Goal: Task Accomplishment & Management: Use online tool/utility

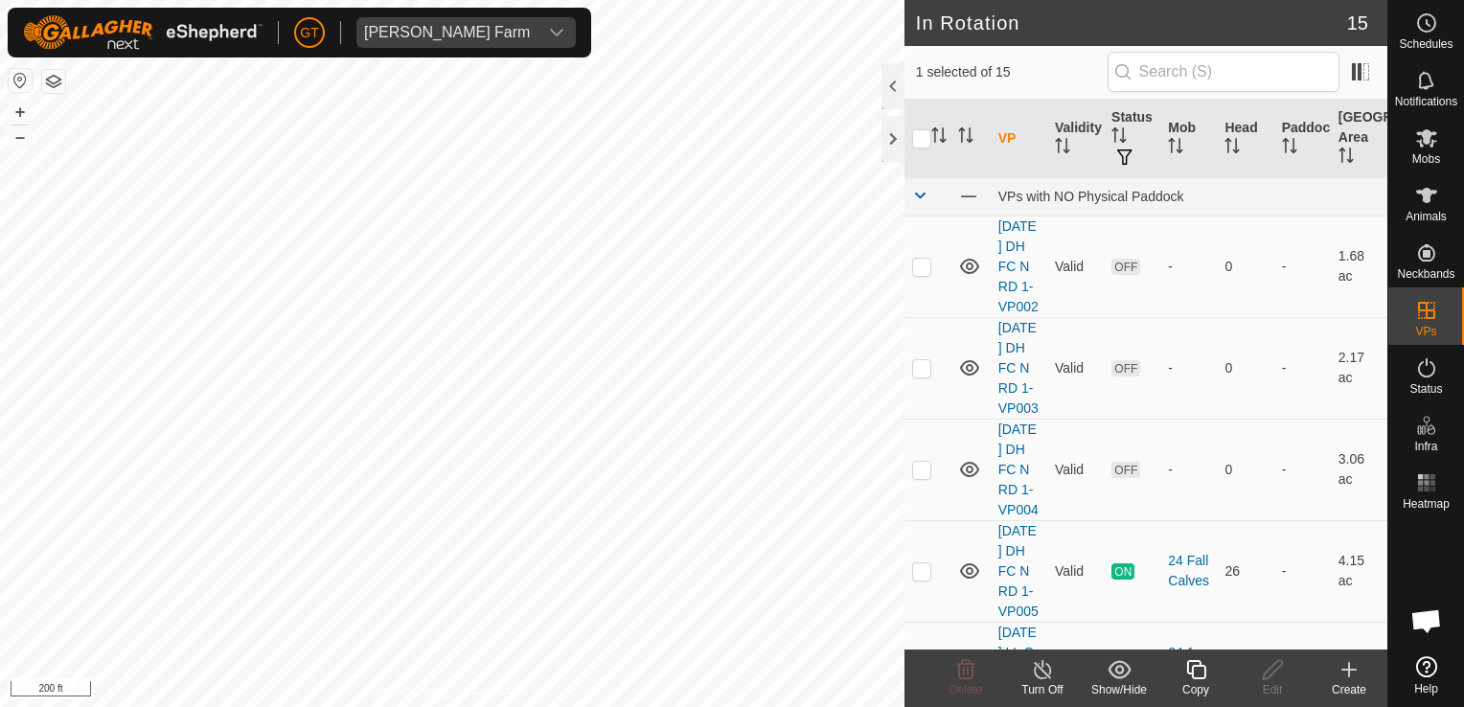
click at [383, 706] on html "[PERSON_NAME] Farm Schedules Notifications Mobs Animals Neckbands VPs Status In…" at bounding box center [732, 353] width 1464 height 707
checkbox input "true"
checkbox input "false"
click at [1185, 670] on icon at bounding box center [1197, 669] width 24 height 23
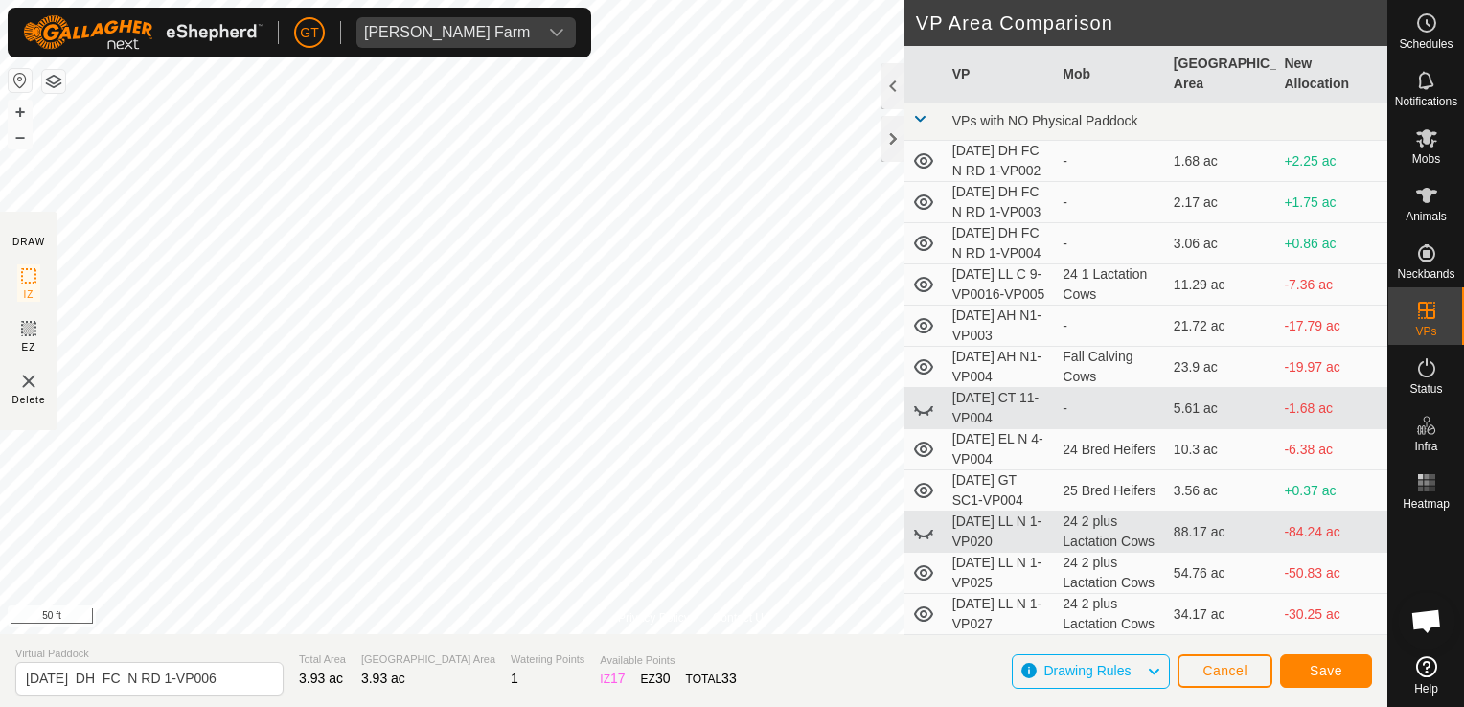
click at [0, 217] on html "[PERSON_NAME] Farm Schedules Notifications Mobs Animals Neckbands VPs Status In…" at bounding box center [732, 353] width 1464 height 707
drag, startPoint x: 2, startPoint y: 215, endPoint x: 20, endPoint y: 212, distance: 18.4
click at [14, 215] on section "DRAW IZ EZ Delete" at bounding box center [29, 321] width 58 height 219
click at [0, 379] on html "[PERSON_NAME] Farm Schedules Notifications Mobs Animals Neckbands VPs Status In…" at bounding box center [732, 353] width 1464 height 707
click at [923, 82] on div "Privacy Policy Contact Us Type: Inclusion Zone undefined Animal + – ⇧ i 50 ft D…" at bounding box center [694, 353] width 1388 height 707
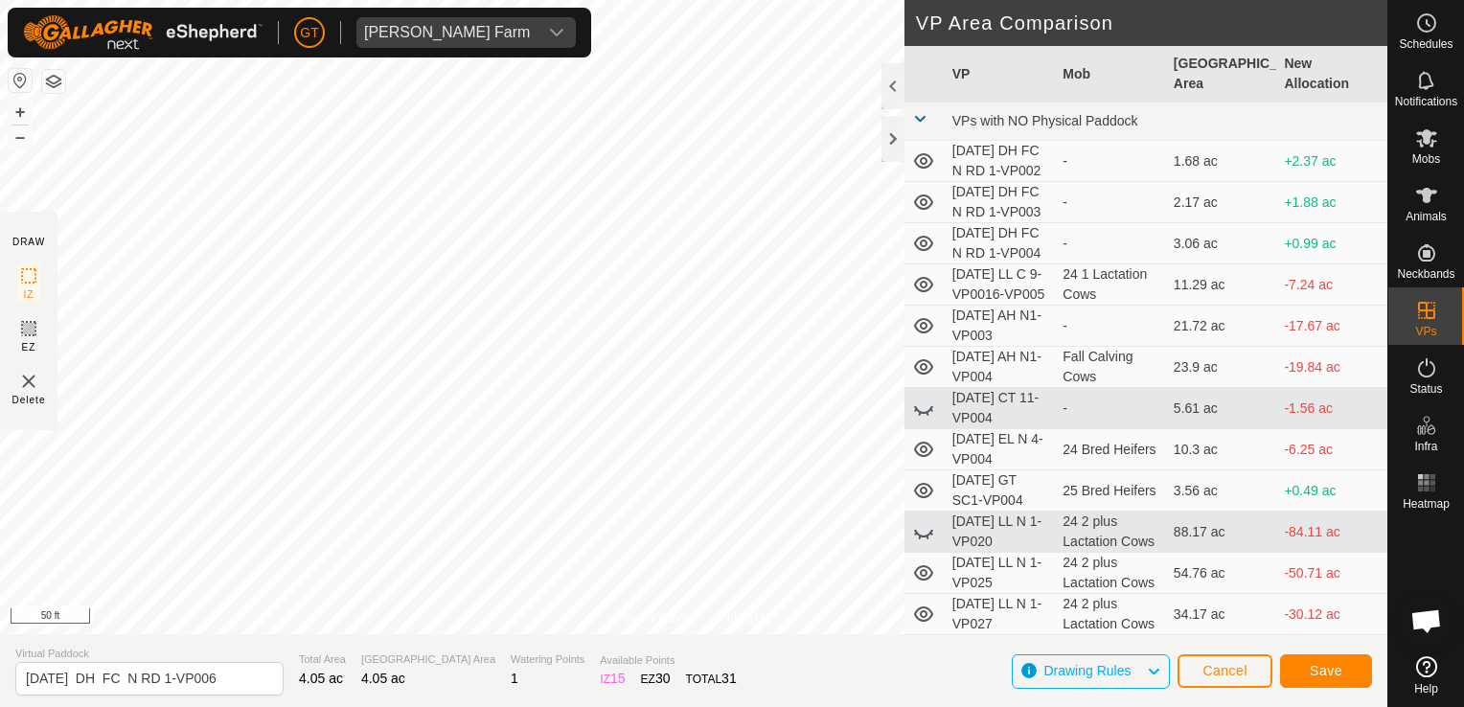
click at [265, 27] on div "[PERSON_NAME] Farm Schedules Notifications Mobs Animals Neckbands VPs Status In…" at bounding box center [732, 353] width 1464 height 707
click at [684, 623] on div "Privacy Policy Contact Us Type: Inclusion Zone undefined Animal + – ⇧ i 100 ft" at bounding box center [694, 317] width 1388 height 634
click at [510, 20] on div "[PERSON_NAME] Farm Schedules Notifications Mobs Animals Neckbands VPs Status In…" at bounding box center [732, 353] width 1464 height 707
click at [1340, 669] on span "Save" at bounding box center [1326, 670] width 33 height 15
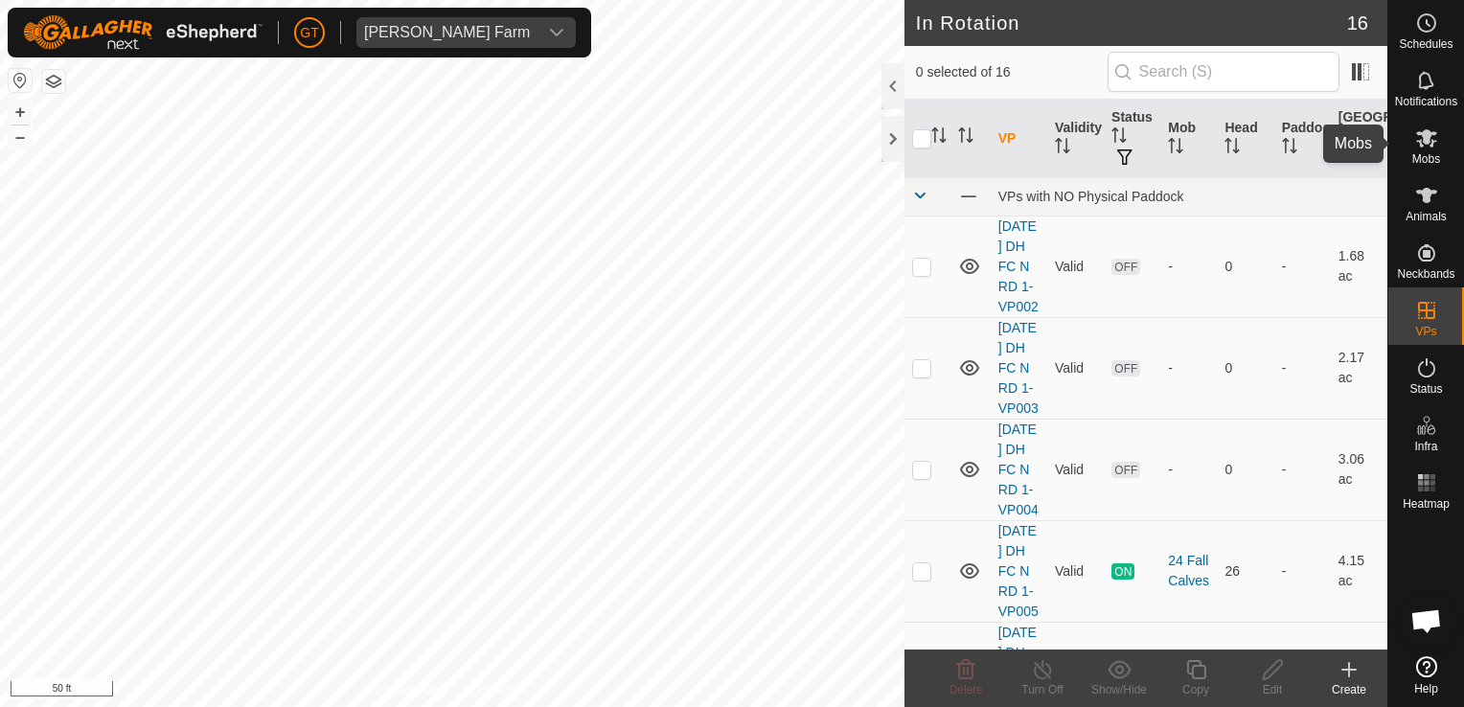
click at [1420, 137] on icon at bounding box center [1427, 138] width 23 height 23
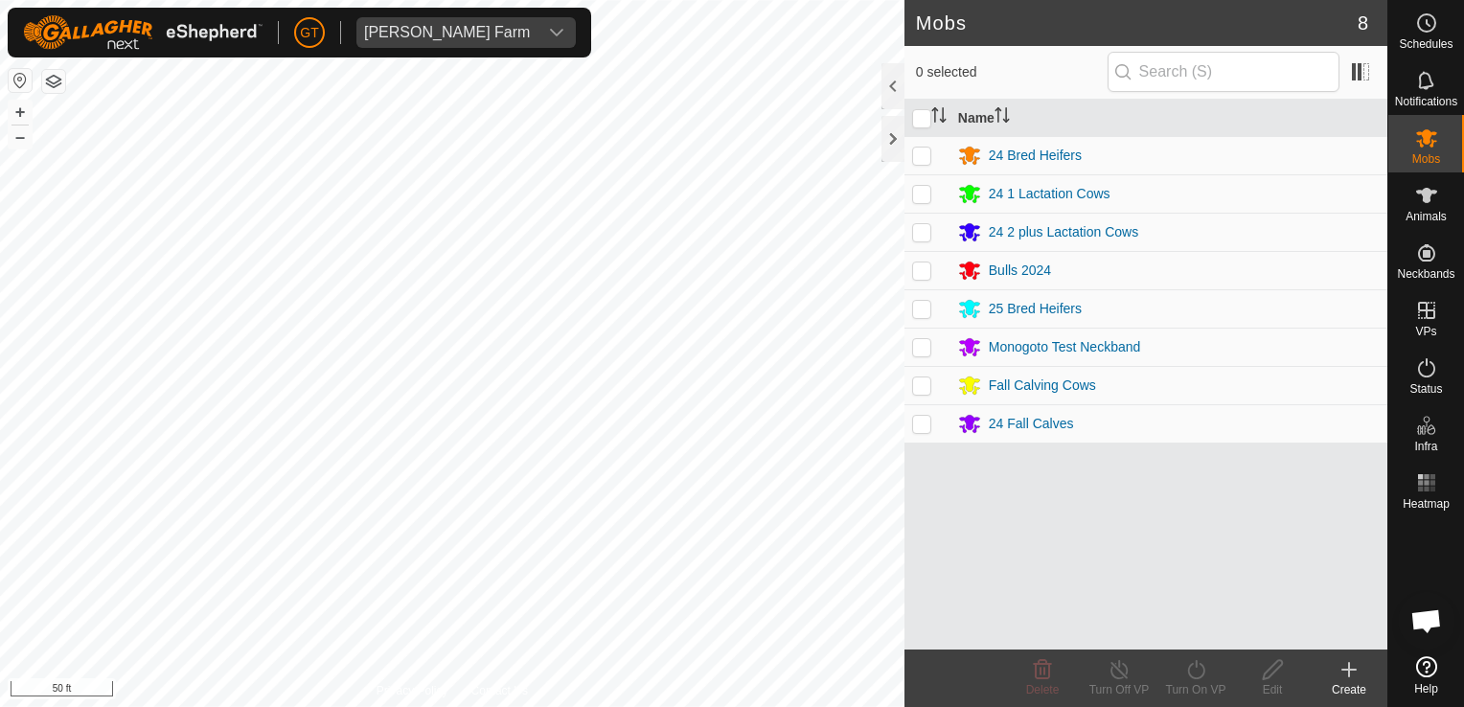
drag, startPoint x: 922, startPoint y: 427, endPoint x: 940, endPoint y: 427, distance: 18.2
click at [940, 427] on td at bounding box center [928, 423] width 46 height 38
checkbox input "true"
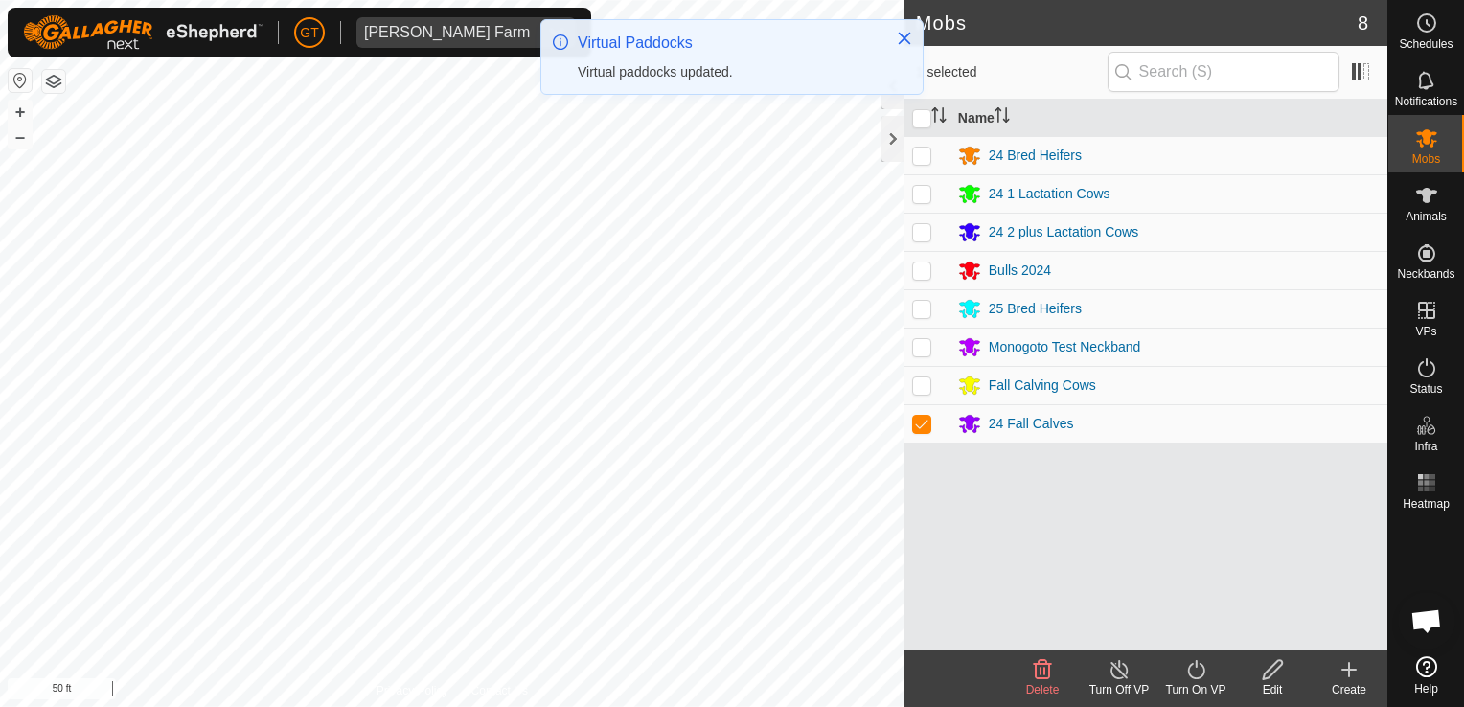
click at [1204, 657] on div "Turn On VP" at bounding box center [1196, 679] width 77 height 58
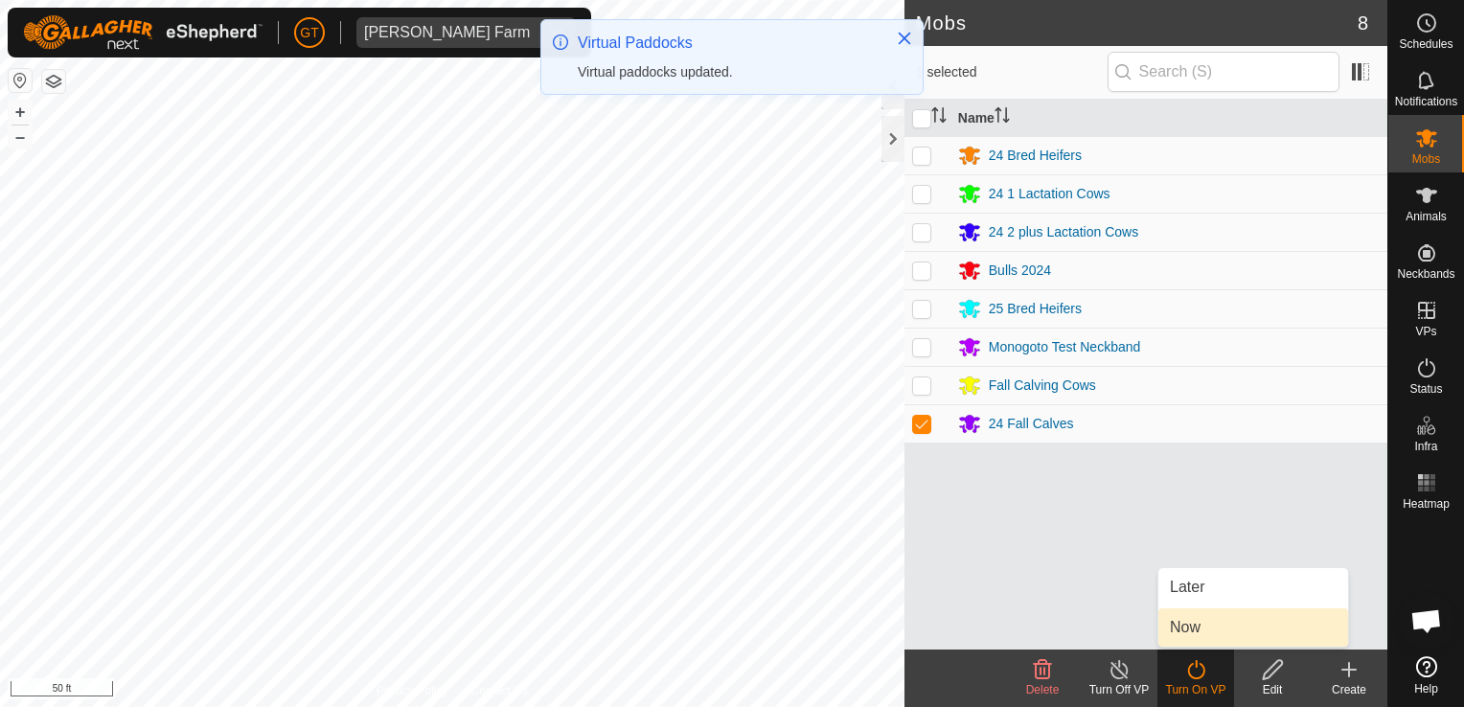
click at [1225, 634] on link "Now" at bounding box center [1254, 628] width 190 height 38
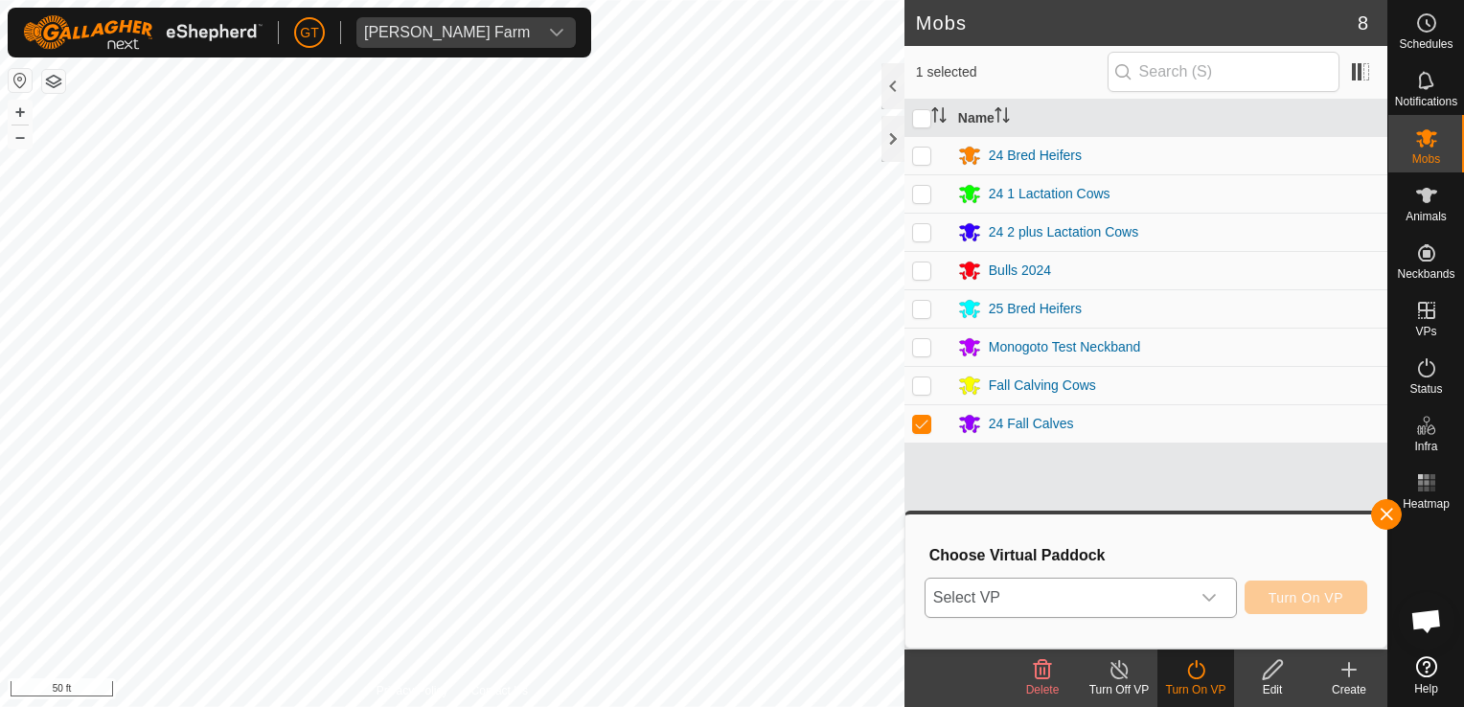
click at [1215, 599] on icon "dropdown trigger" at bounding box center [1209, 597] width 15 height 15
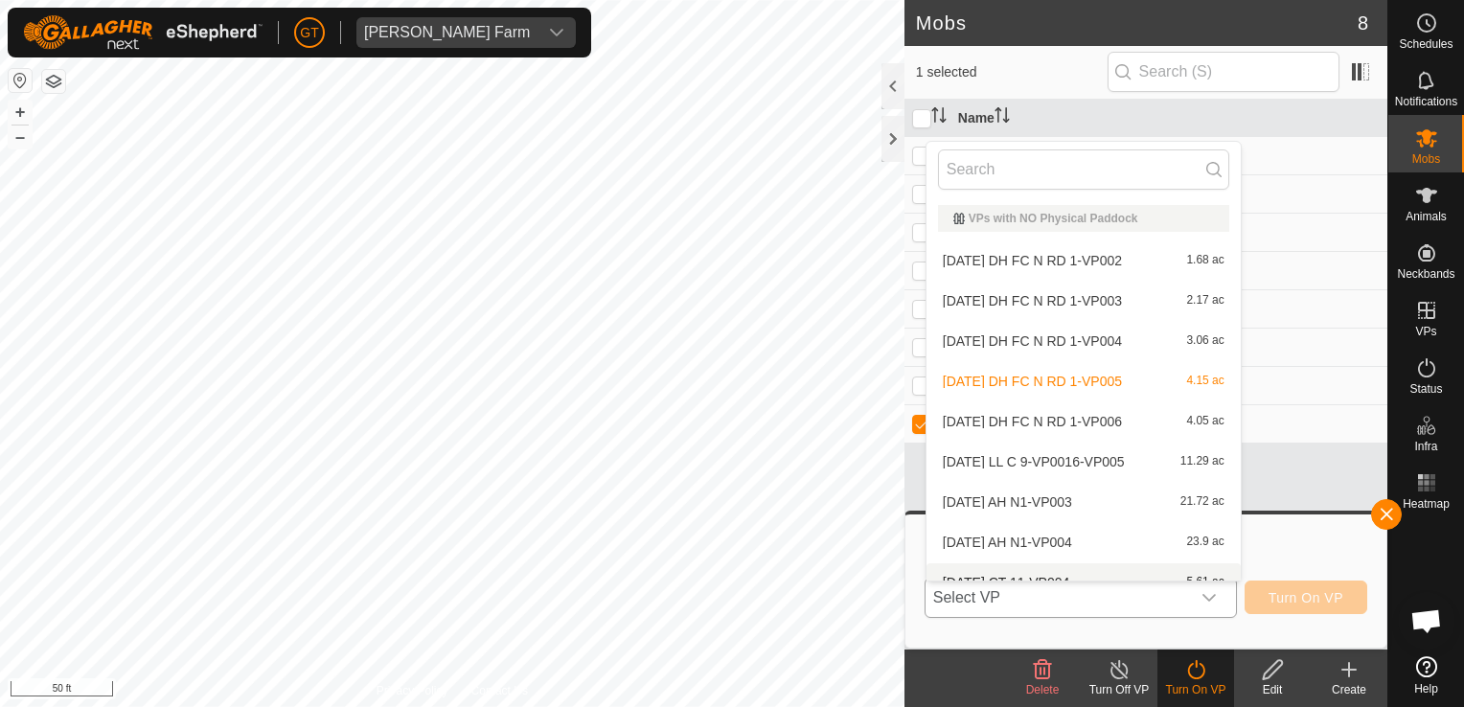
scroll to position [21, 0]
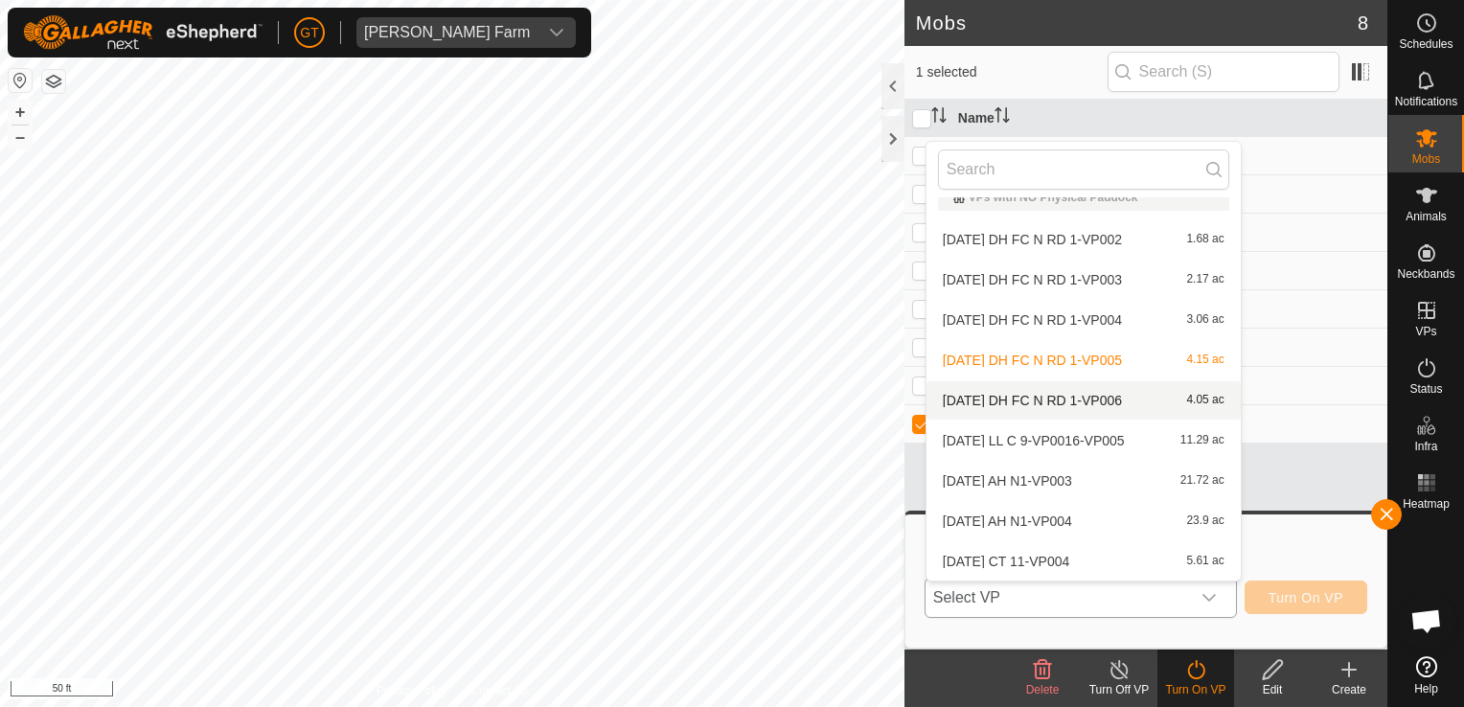
click at [1108, 402] on li "[DATE] DH FC N RD 1-VP006 4.05 ac" at bounding box center [1084, 400] width 314 height 38
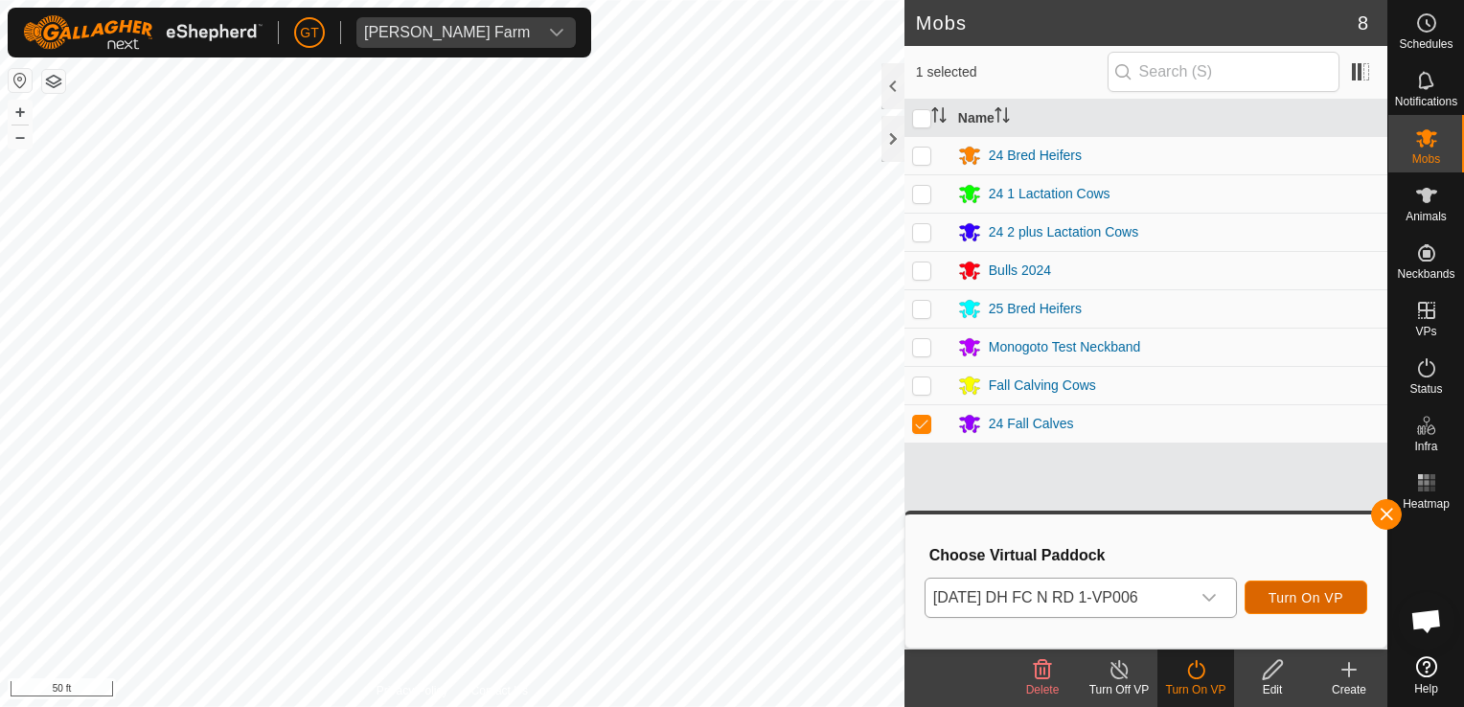
click at [1292, 597] on span "Turn On VP" at bounding box center [1306, 597] width 75 height 15
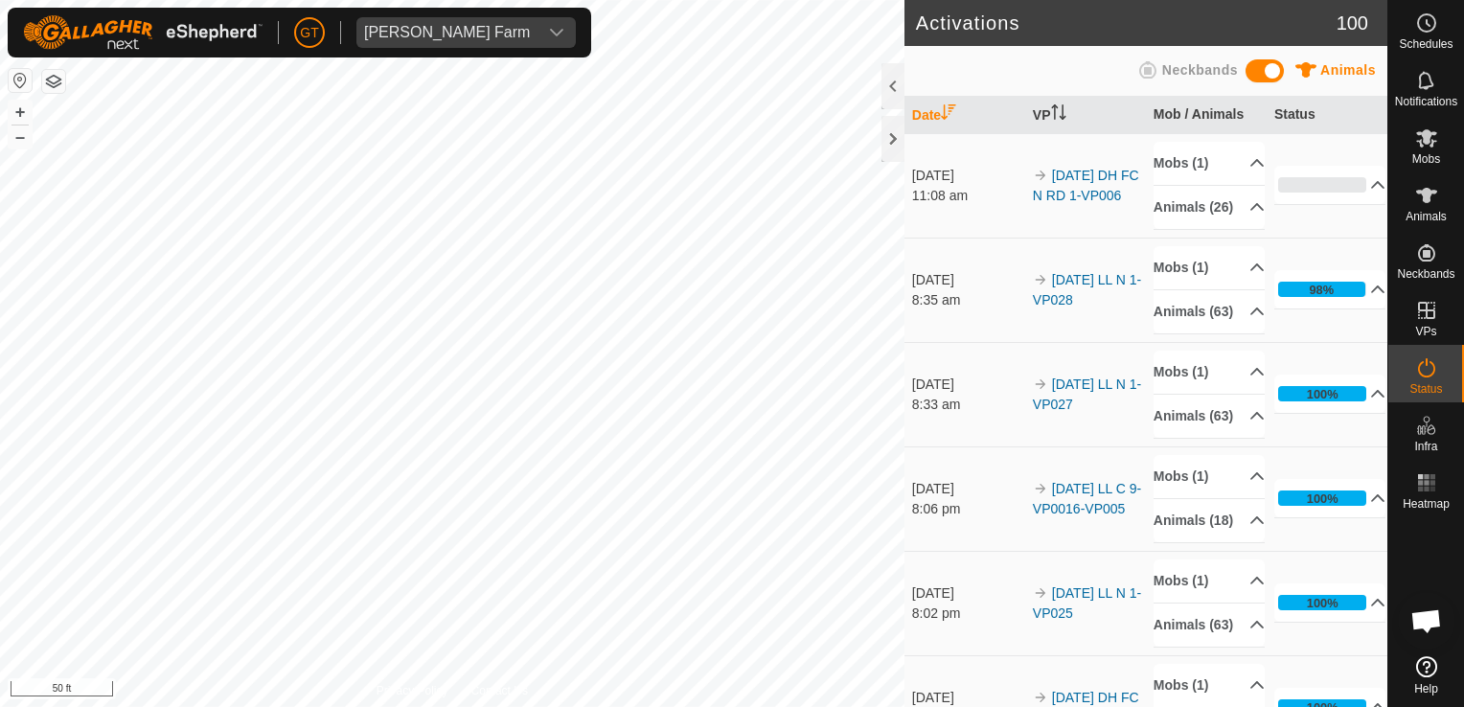
click at [986, 619] on div "Activations 100 Animals Neckbands Date VP Mob / Animals Status [DATE] 11:08 am …" at bounding box center [694, 353] width 1388 height 707
click at [12, 133] on div "[DATE] DH FC N RD 1-VP006 Type: Inclusion Zone 26 Animals + – ⇧ i 200 ft" at bounding box center [452, 353] width 905 height 707
click at [1072, 196] on div "Activations 100 Animals Neckbands Date VP Mob / Animals Status [DATE] 11:08 am …" at bounding box center [694, 353] width 1388 height 707
click at [1255, 218] on div "Activations 100 Animals Neckbands Date VP Mob / Animals Status [DATE] 11:08 am …" at bounding box center [694, 353] width 1388 height 707
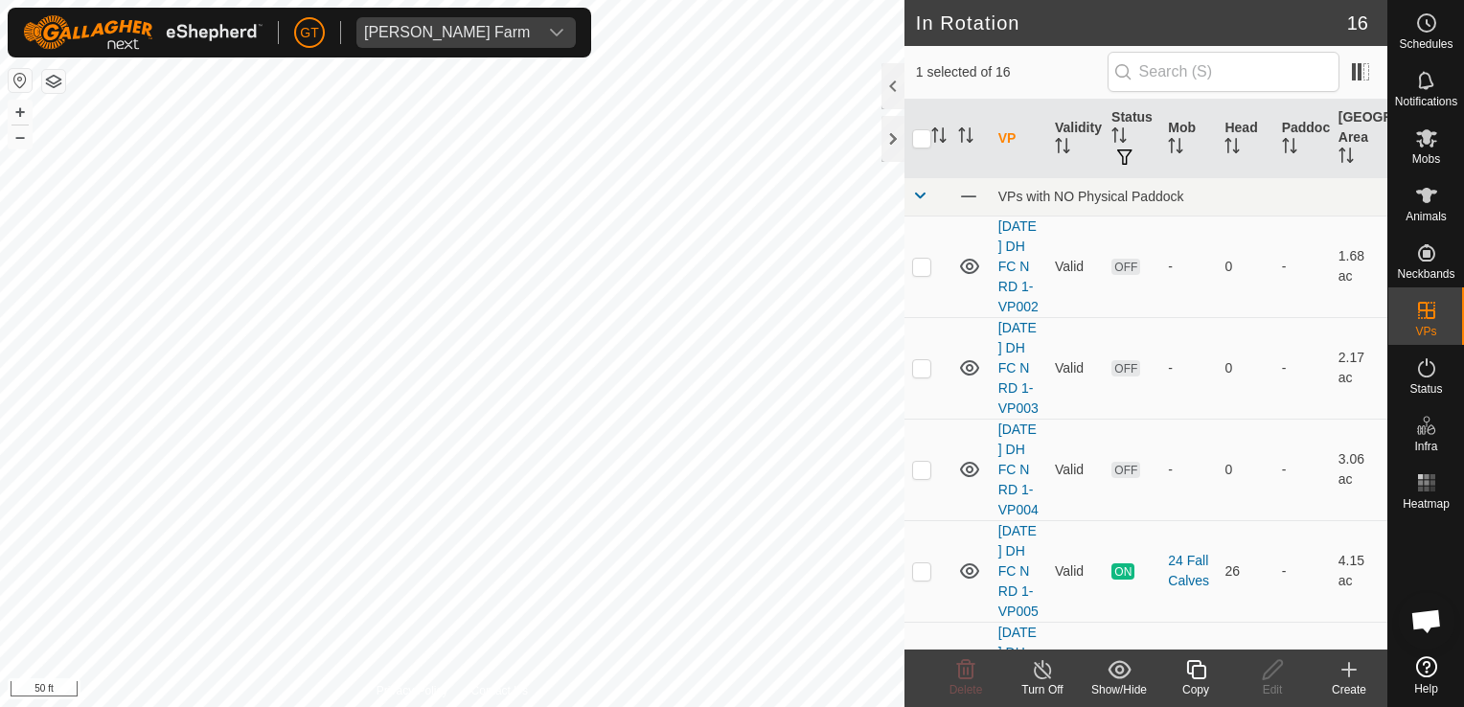
click at [1201, 673] on icon at bounding box center [1197, 669] width 24 height 23
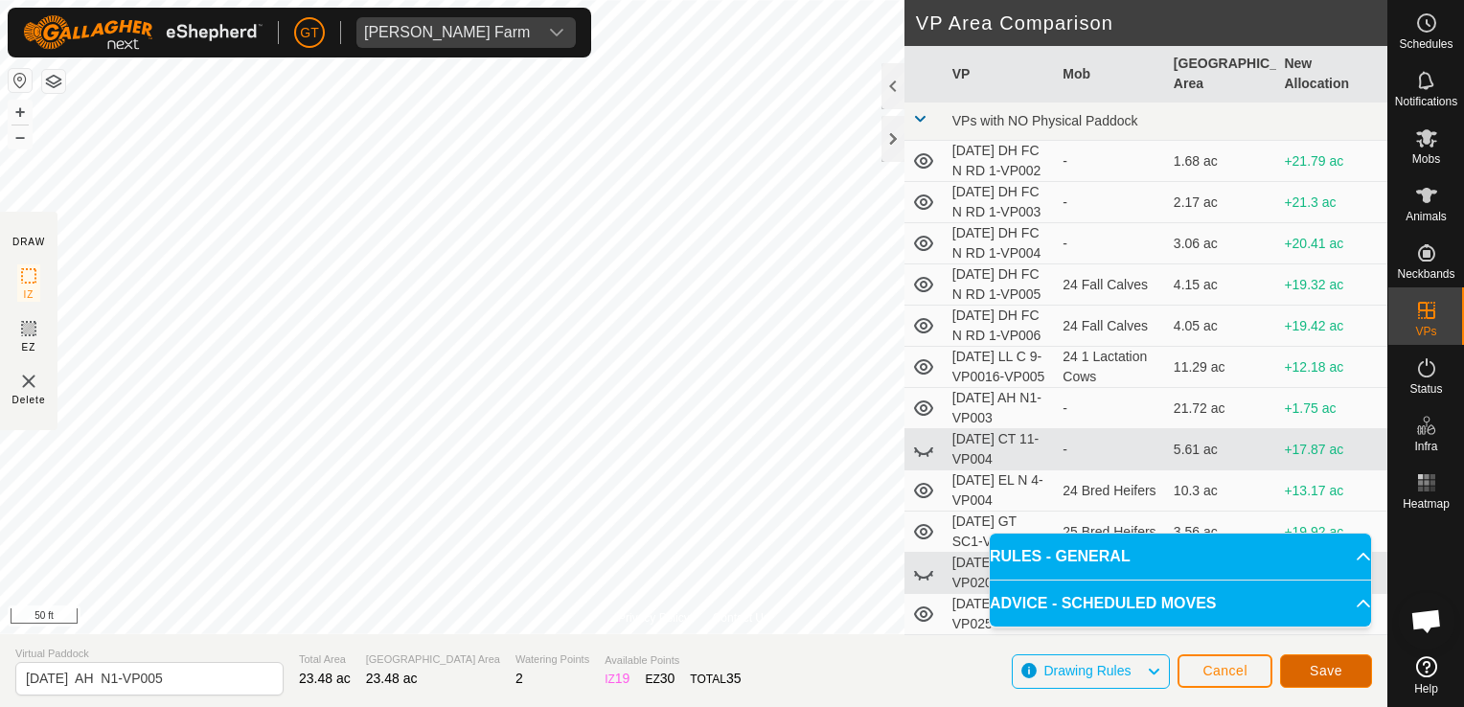
click at [1312, 669] on span "Save" at bounding box center [1326, 670] width 33 height 15
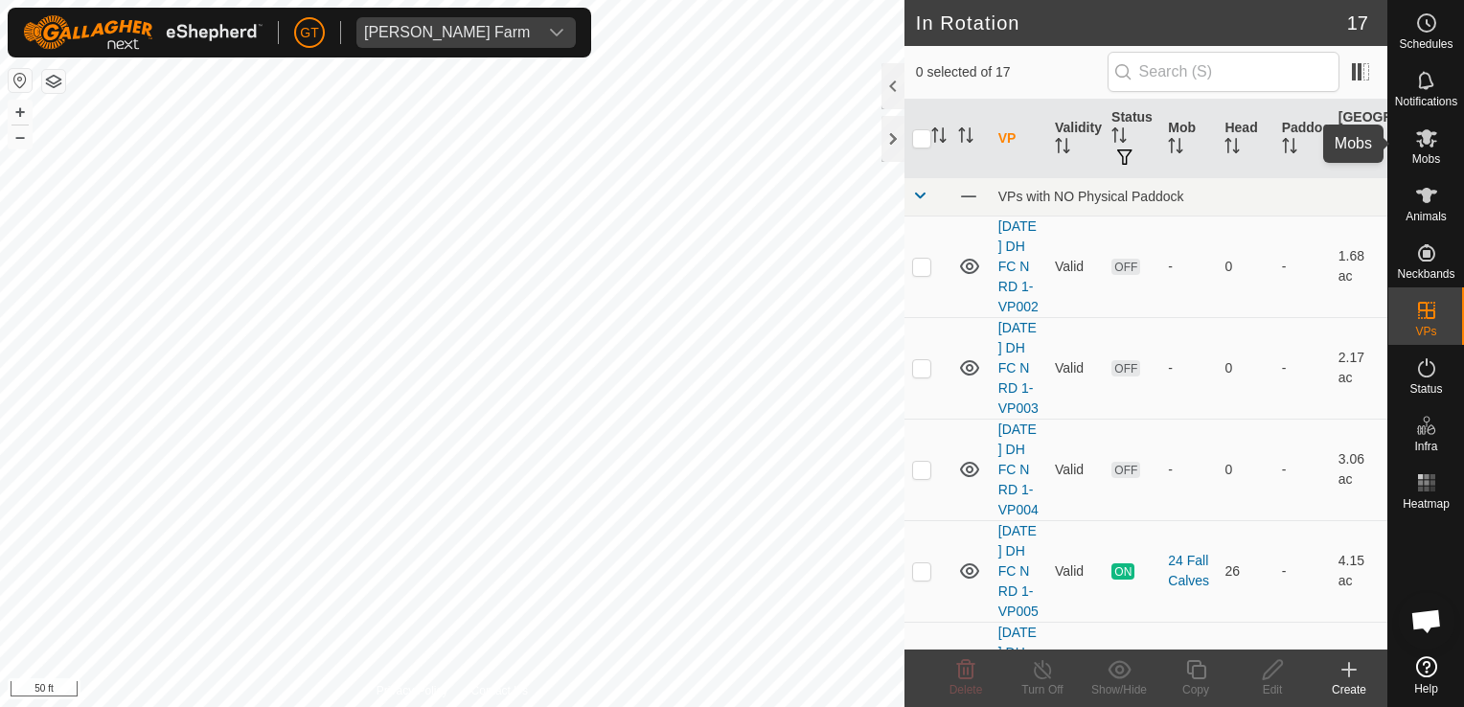
click at [1429, 144] on icon at bounding box center [1427, 138] width 23 height 23
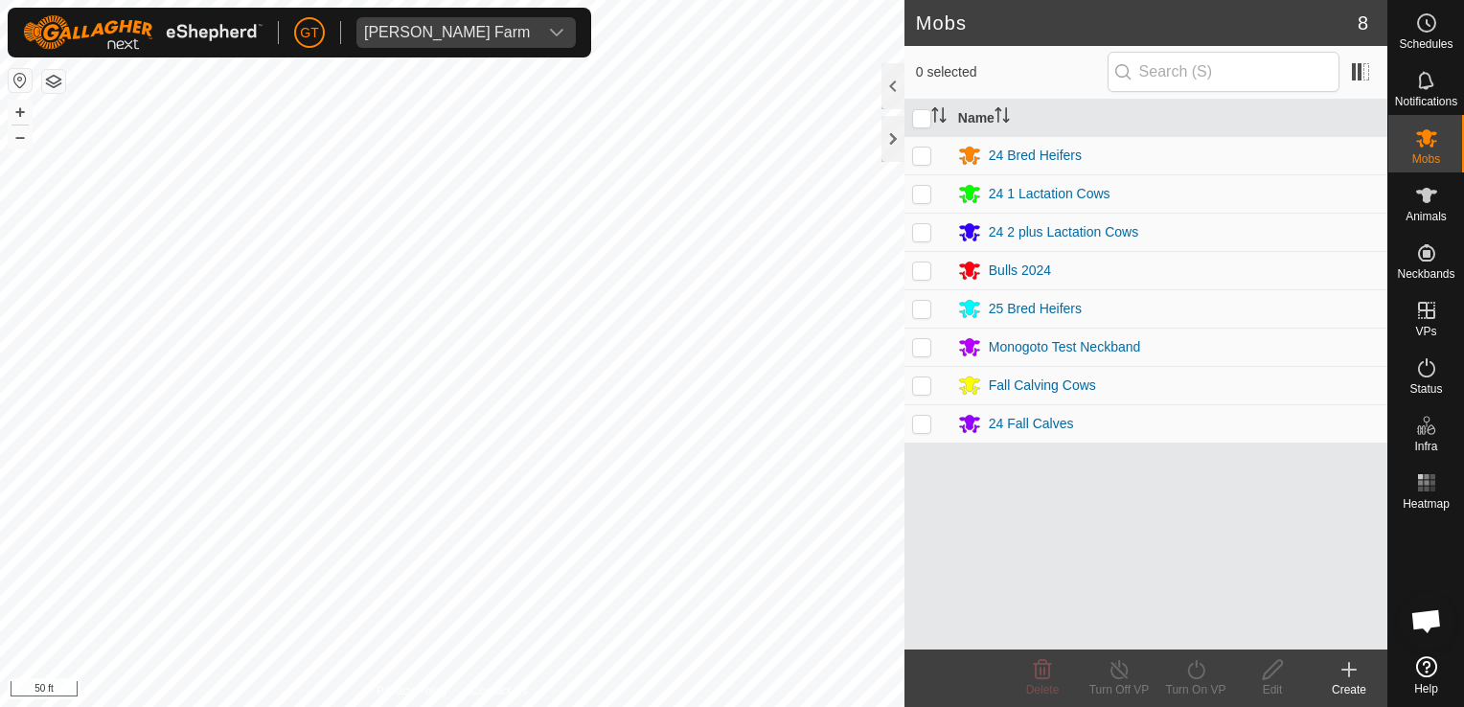
click at [924, 382] on p-checkbox at bounding box center [921, 385] width 19 height 15
checkbox input "true"
click at [1200, 671] on icon at bounding box center [1197, 669] width 24 height 23
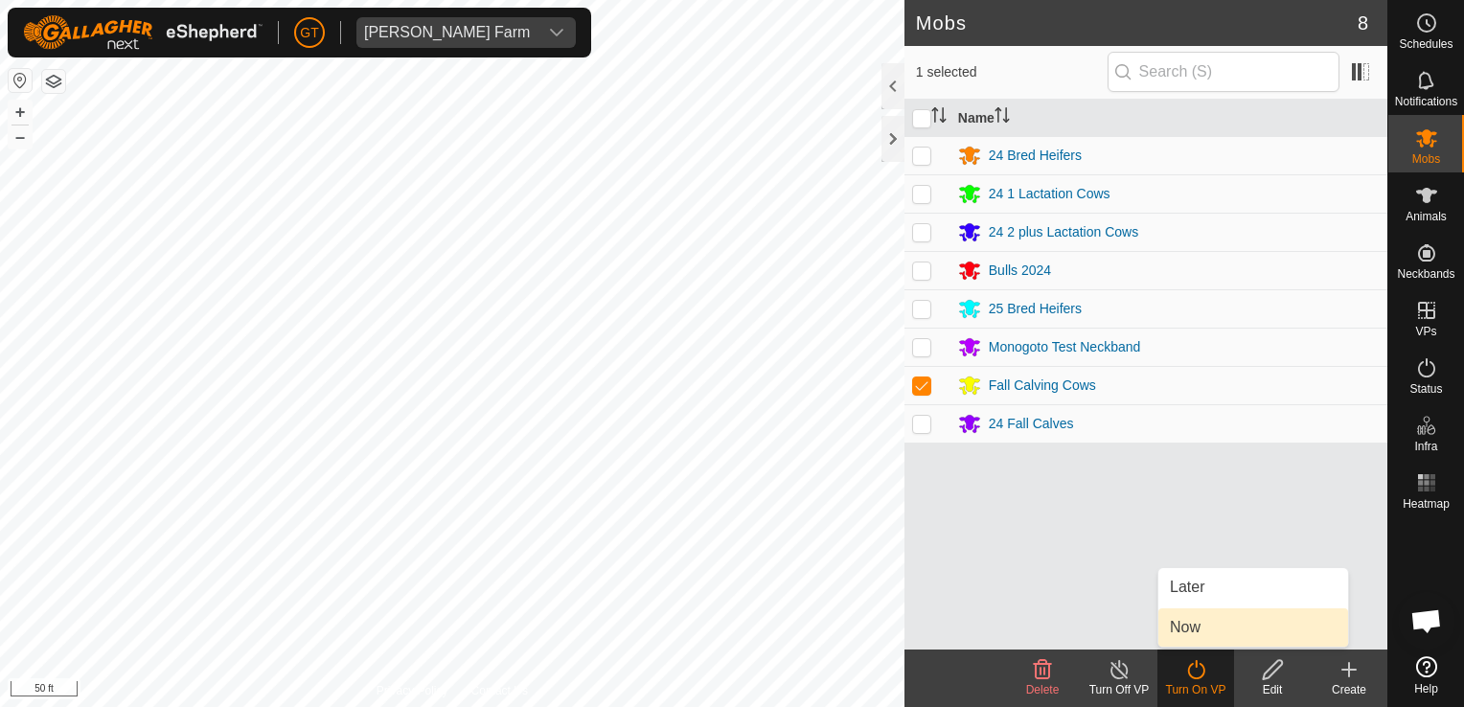
click at [1209, 632] on link "Now" at bounding box center [1254, 628] width 190 height 38
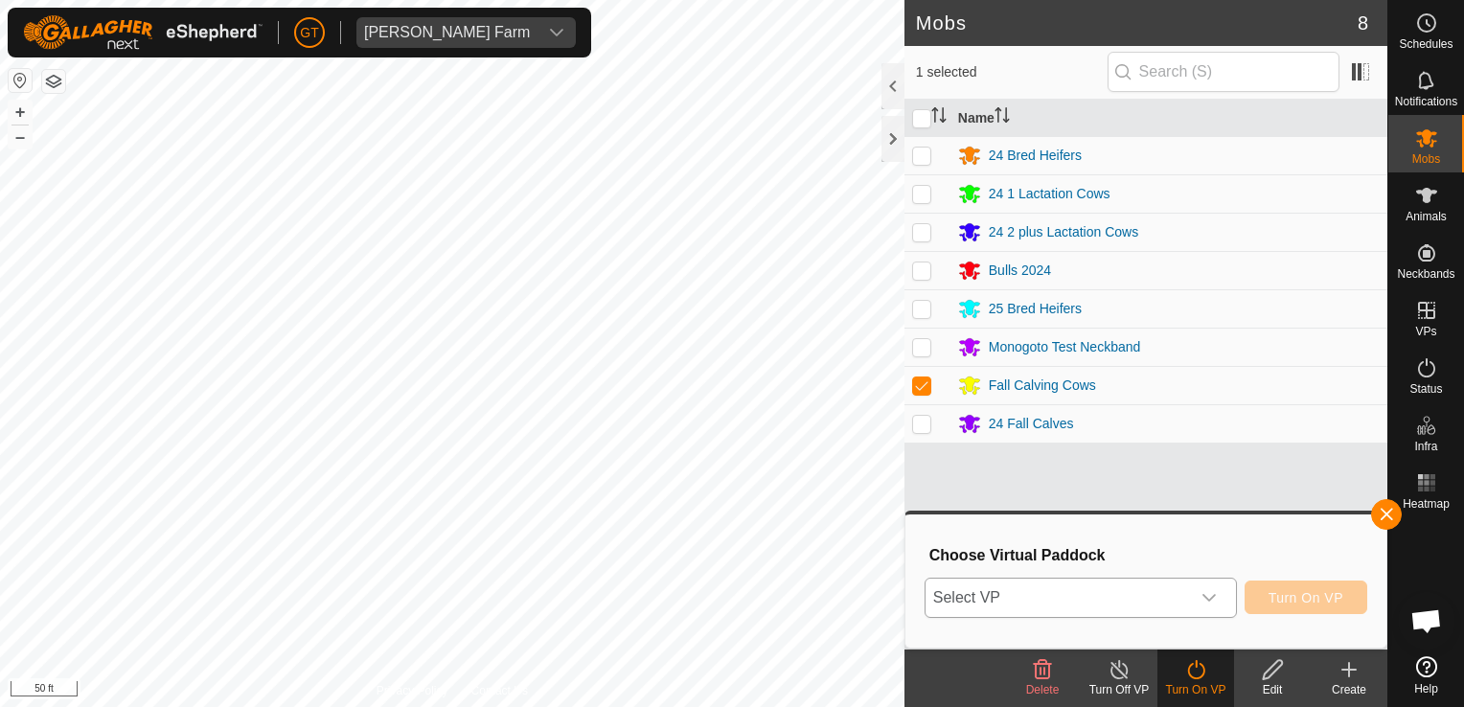
click at [1212, 597] on icon "dropdown trigger" at bounding box center [1209, 597] width 15 height 15
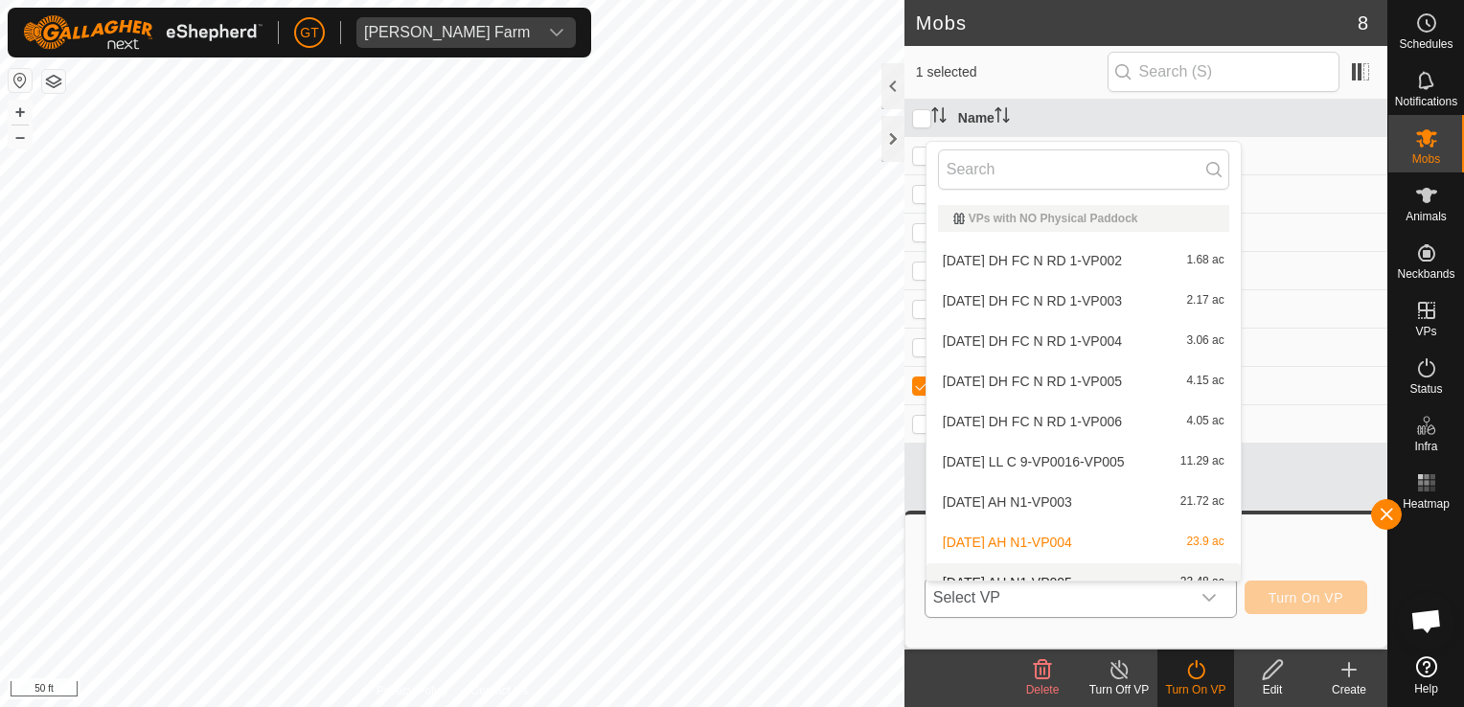
scroll to position [21, 0]
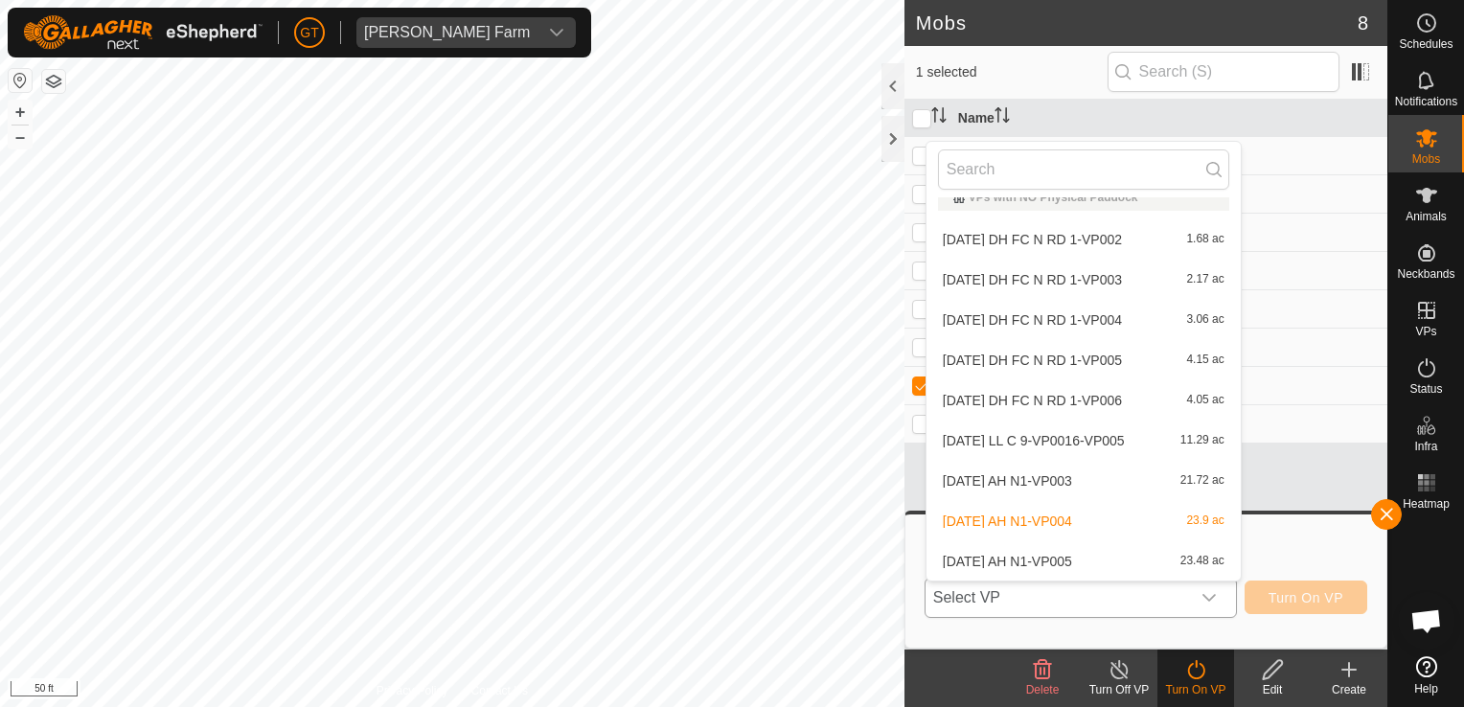
click at [1107, 569] on li "[DATE] AH N1-VP005 23.48 ac" at bounding box center [1084, 561] width 314 height 38
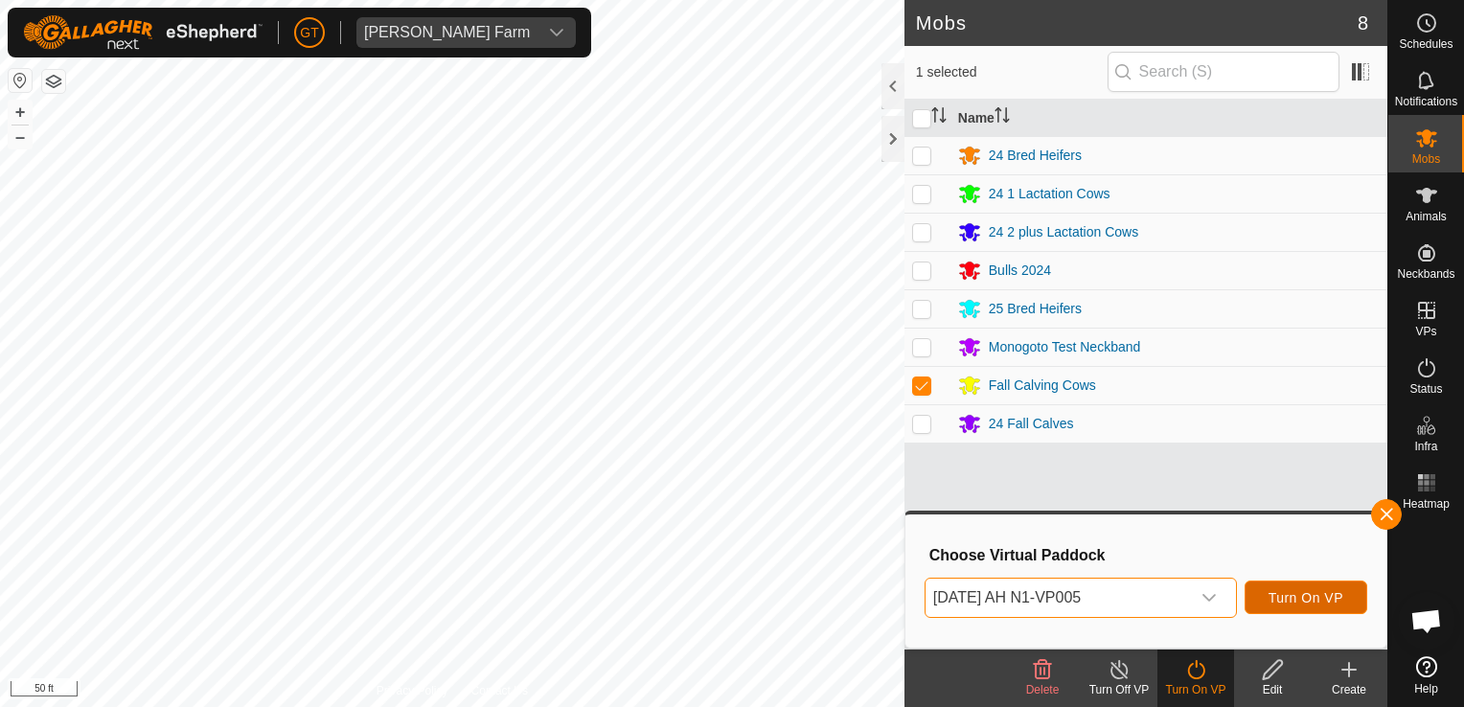
click at [1301, 599] on span "Turn On VP" at bounding box center [1306, 597] width 75 height 15
